Goal: Task Accomplishment & Management: Complete application form

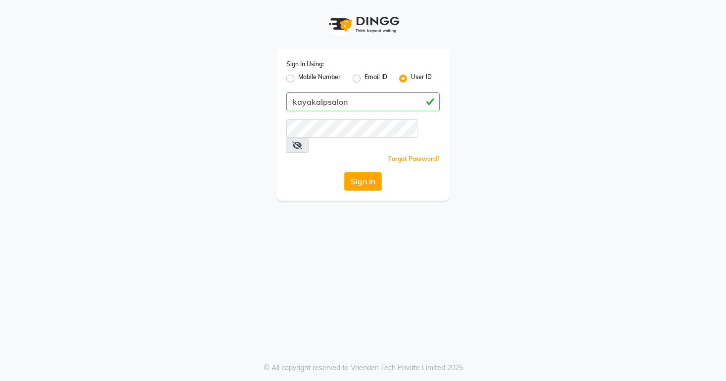
type input "kayakalpsalon"
click at [309, 138] on span at bounding box center [297, 145] width 23 height 15
click at [302, 142] on icon at bounding box center [297, 146] width 10 height 8
click at [361, 172] on button "Sign In" at bounding box center [363, 181] width 38 height 19
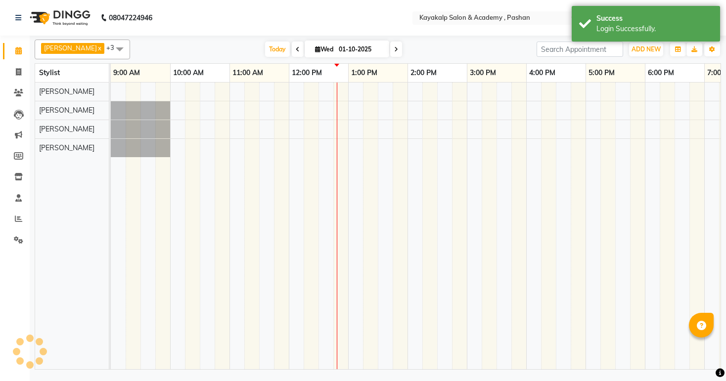
select select "en"
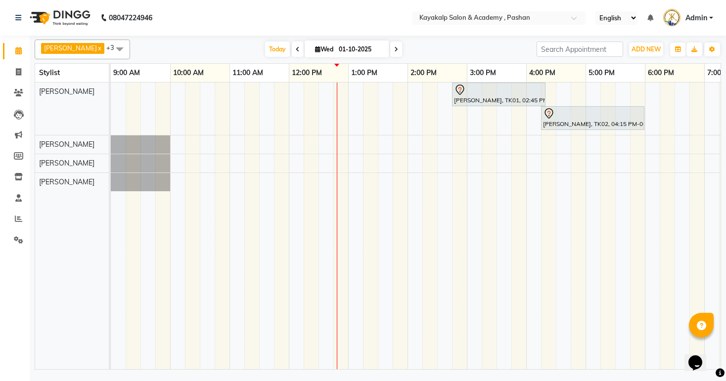
click at [234, 87] on div "[PERSON_NAME], TK01, 02:45 PM-04:20 PM, skin Counsultation [PERSON_NAME], TK02,…" at bounding box center [467, 226] width 712 height 287
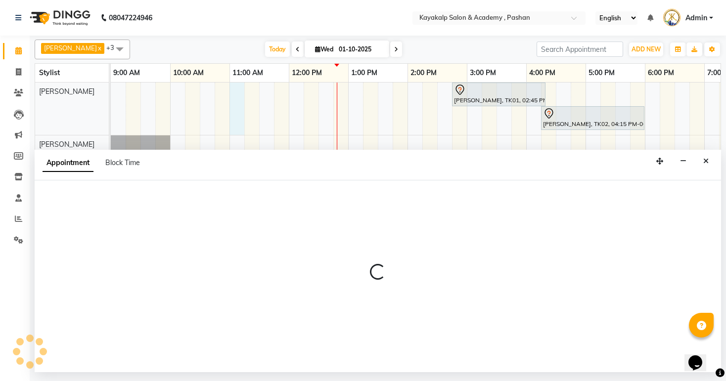
select select "29289"
select select "tentative"
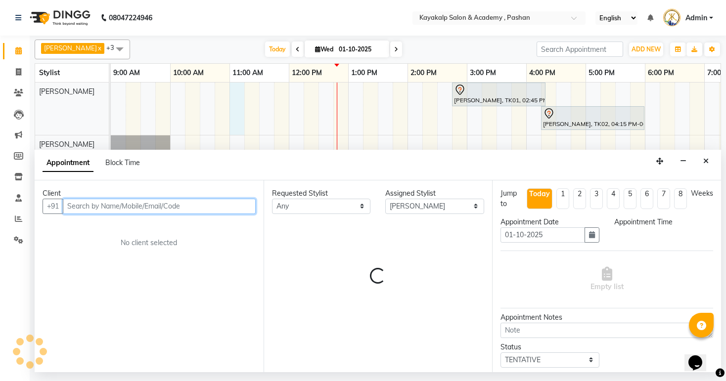
select select "660"
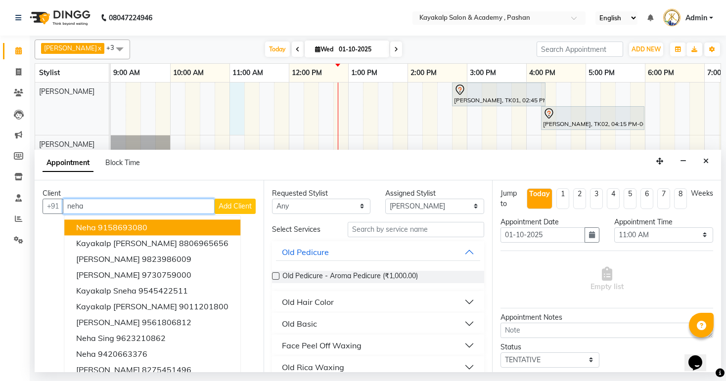
click at [96, 222] on button "Neha 9158693080" at bounding box center [152, 228] width 176 height 16
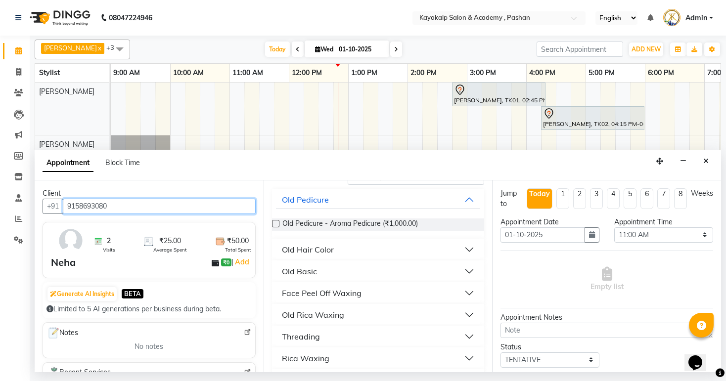
scroll to position [40, 0]
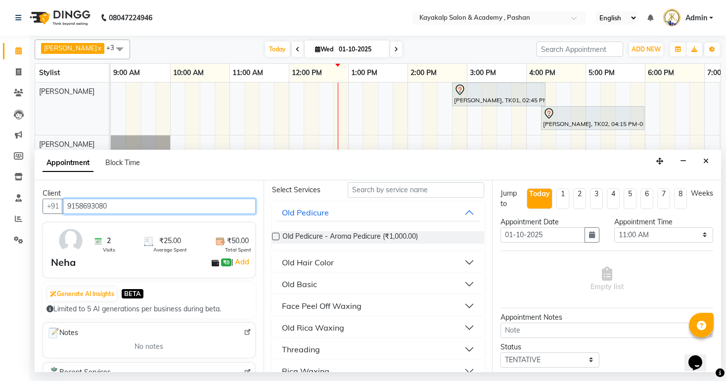
type input "9158693080"
click at [105, 247] on span "Visits" at bounding box center [109, 249] width 12 height 7
click at [99, 241] on img at bounding box center [98, 241] width 9 height 9
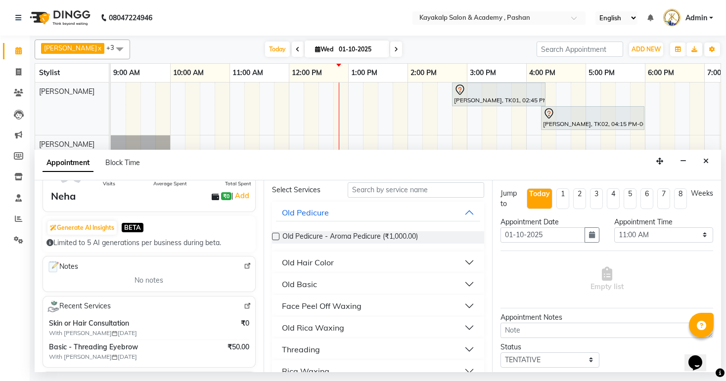
scroll to position [0, 0]
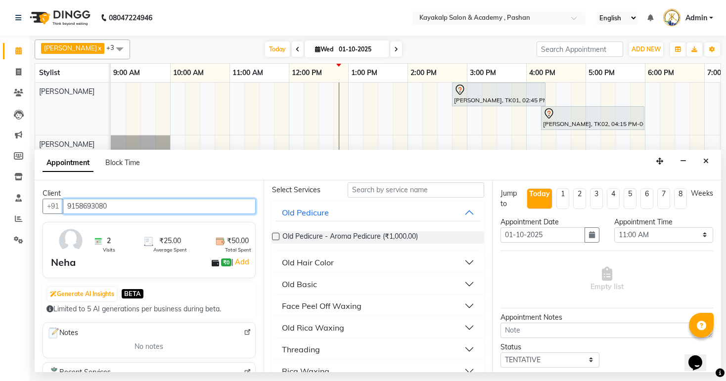
click at [116, 211] on input "9158693080" at bounding box center [159, 206] width 193 height 15
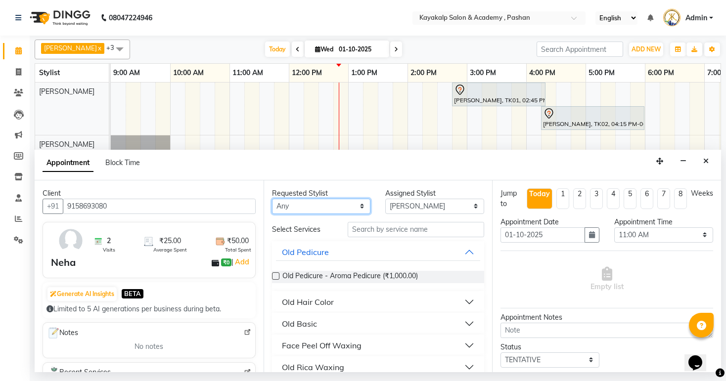
click at [362, 205] on select "Any Ashwini hidlekar [PERSON_NAME] [PERSON_NAME] [PERSON_NAME] [PERSON_NAME] Su…" at bounding box center [321, 206] width 99 height 15
select select "81995"
click at [272, 199] on select "Any Ashwini hidlekar [PERSON_NAME] [PERSON_NAME] [PERSON_NAME] [PERSON_NAME] Su…" at bounding box center [321, 206] width 99 height 15
select select "81995"
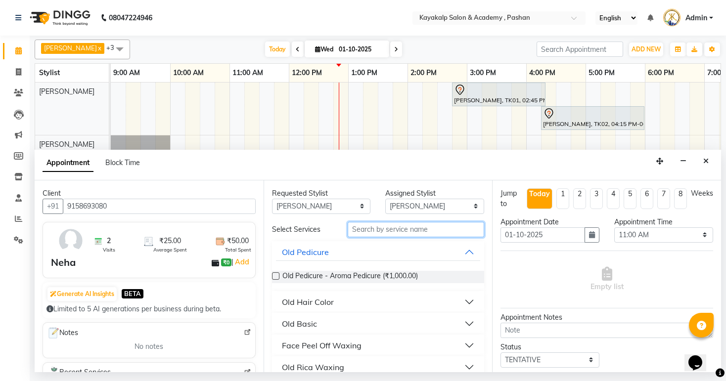
click at [388, 231] on input "text" at bounding box center [416, 229] width 137 height 15
type input "eye"
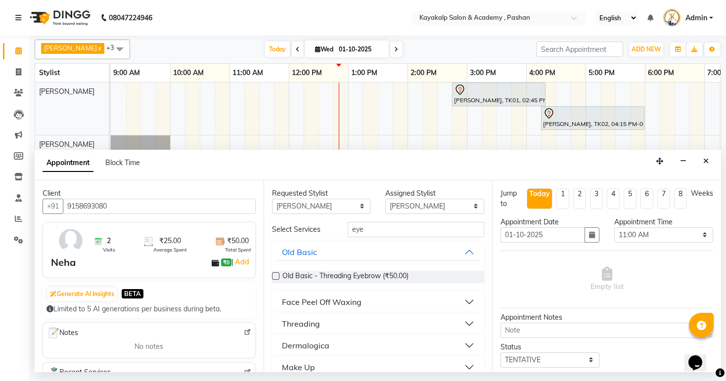
click at [462, 323] on button "Threading" at bounding box center [378, 324] width 205 height 18
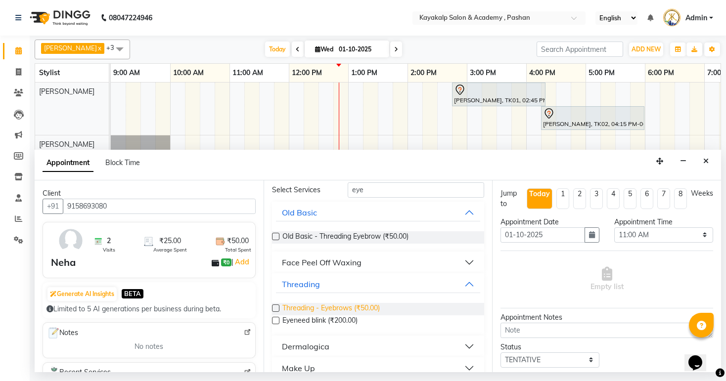
click at [362, 304] on span "Threading - Eyebrows (₹50.00)" at bounding box center [331, 309] width 97 height 12
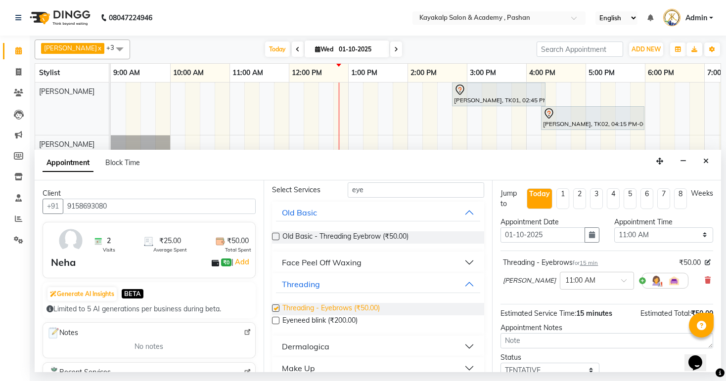
checkbox input "false"
click at [406, 190] on input "eye" at bounding box center [416, 190] width 137 height 15
type input "e"
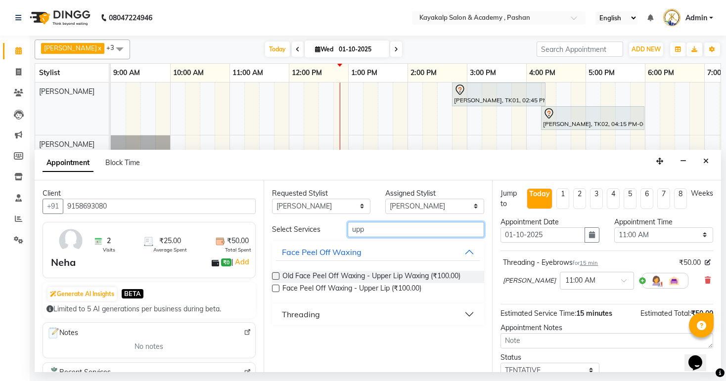
scroll to position [0, 0]
type input "upp"
click at [319, 319] on div "Threading" at bounding box center [301, 315] width 38 height 12
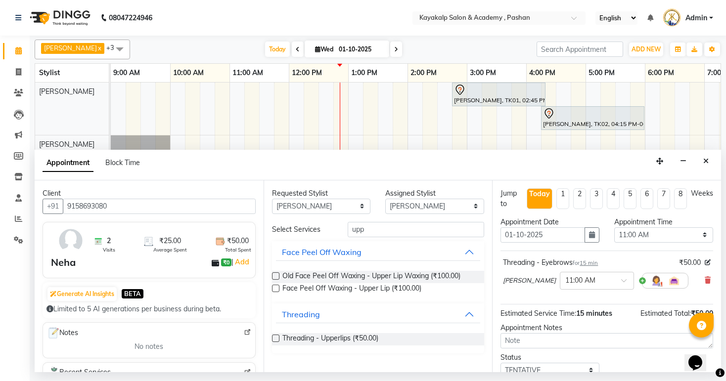
click at [276, 338] on label at bounding box center [275, 338] width 7 height 7
click at [276, 338] on input "checkbox" at bounding box center [275, 339] width 6 height 6
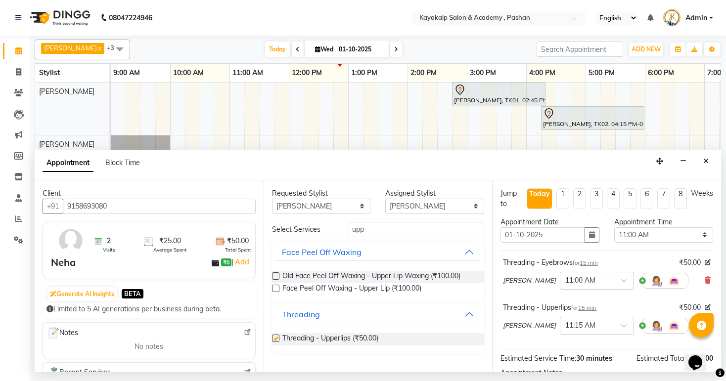
checkbox input "false"
